Goal: Transaction & Acquisition: Subscribe to service/newsletter

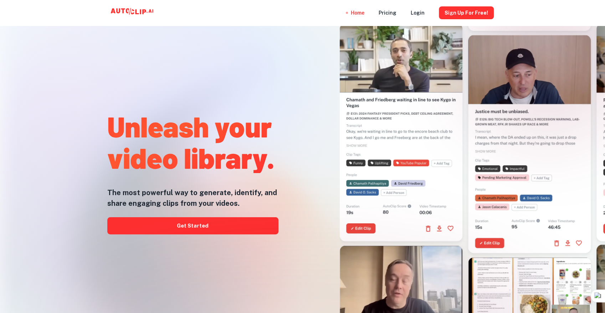
click at [247, 255] on div at bounding box center [303, 313] width 484 height 143
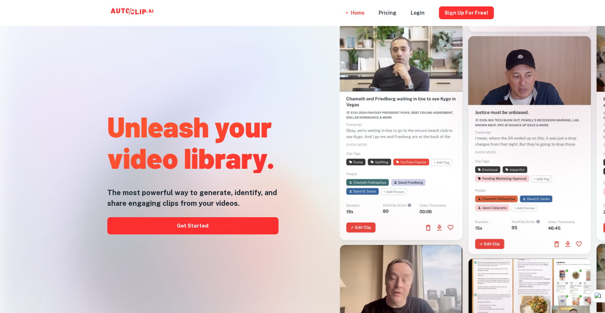
click at [248, 259] on div at bounding box center [303, 313] width 484 height 143
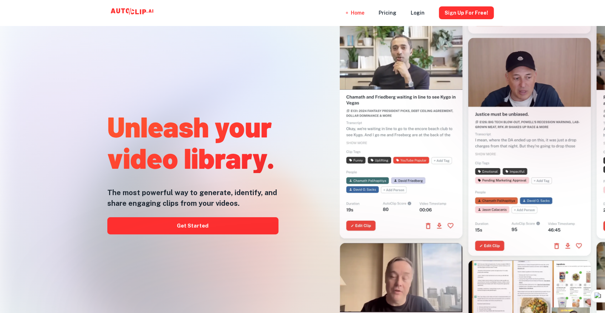
click at [237, 262] on div at bounding box center [303, 313] width 484 height 143
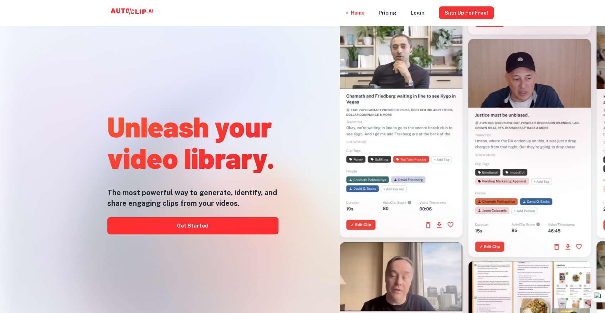
click at [202, 262] on div at bounding box center [303, 313] width 484 height 143
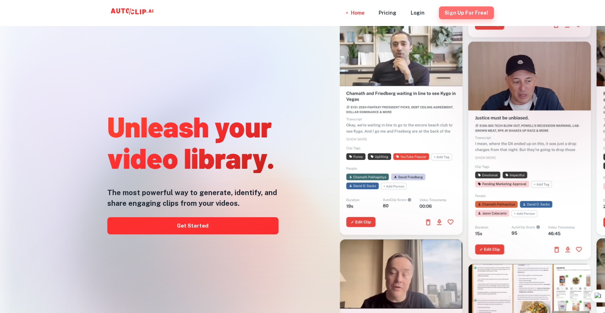
click at [484, 10] on button "Sign Up for free!" at bounding box center [466, 12] width 55 height 13
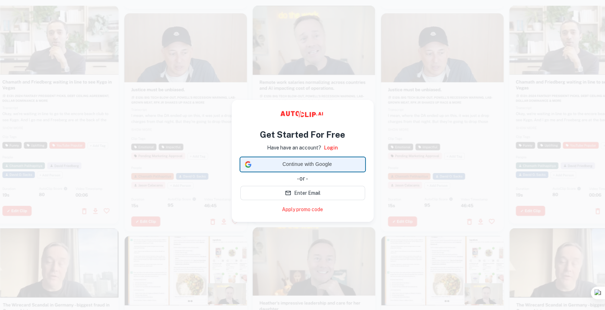
click at [313, 163] on span "Continue with Google" at bounding box center [307, 163] width 106 height 7
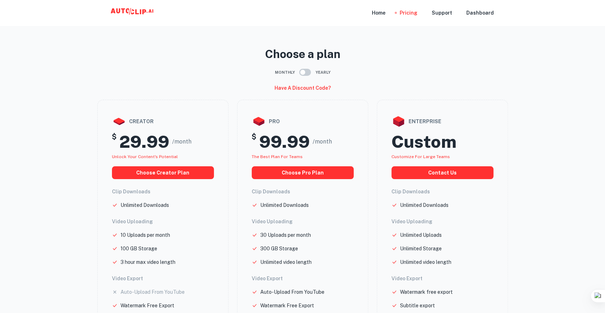
click at [354, 18] on div "Home Pricing Support Dashboard" at bounding box center [303, 13] width 428 height 26
click at [372, 16] on div "Home" at bounding box center [379, 13] width 14 height 26
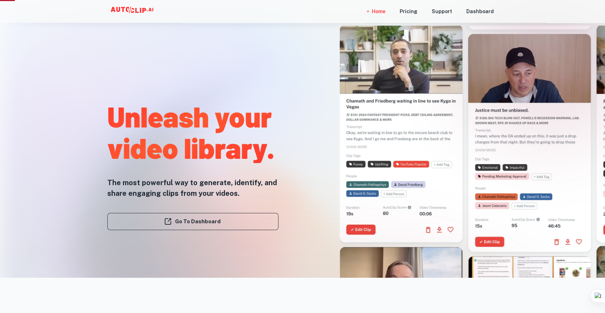
scroll to position [42, 0]
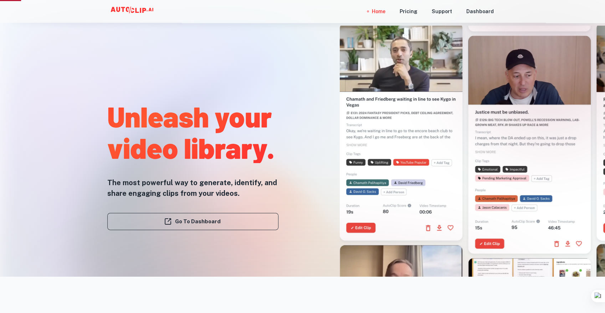
click at [228, 259] on div at bounding box center [303, 313] width 484 height 143
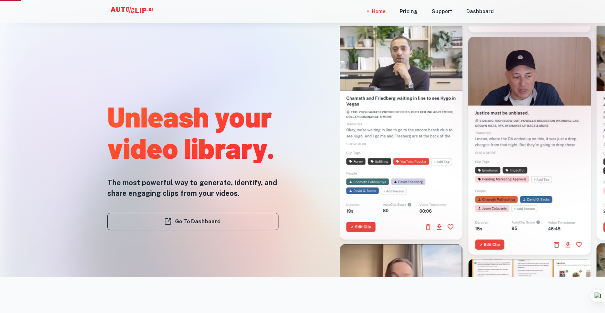
click at [212, 258] on div at bounding box center [303, 313] width 484 height 143
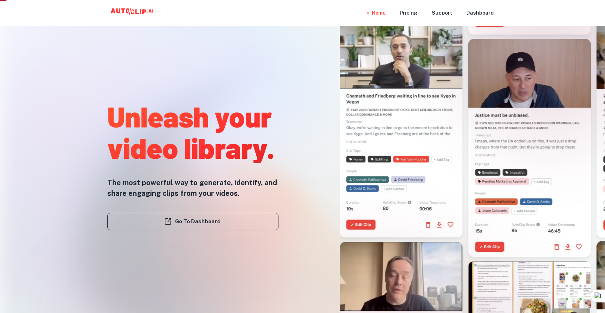
scroll to position [1, 0]
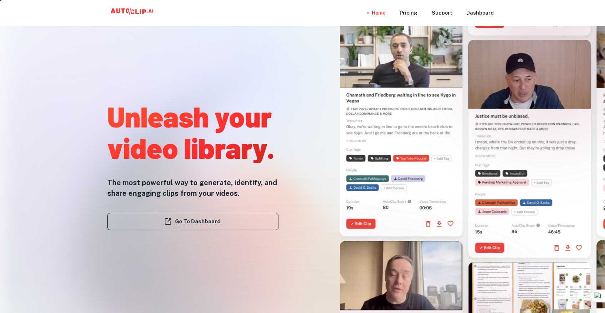
click at [171, 258] on div at bounding box center [303, 313] width 484 height 143
drag, startPoint x: 171, startPoint y: 258, endPoint x: 171, endPoint y: 254, distance: 4.6
click at [171, 258] on div at bounding box center [303, 313] width 484 height 143
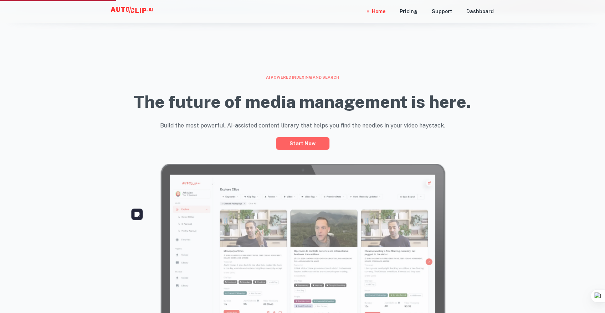
scroll to position [308, 0]
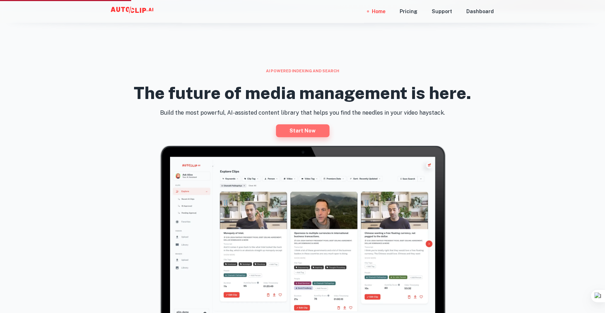
click at [308, 137] on link "Start now" at bounding box center [302, 130] width 53 height 13
